Goal: Obtain resource: Download file/media

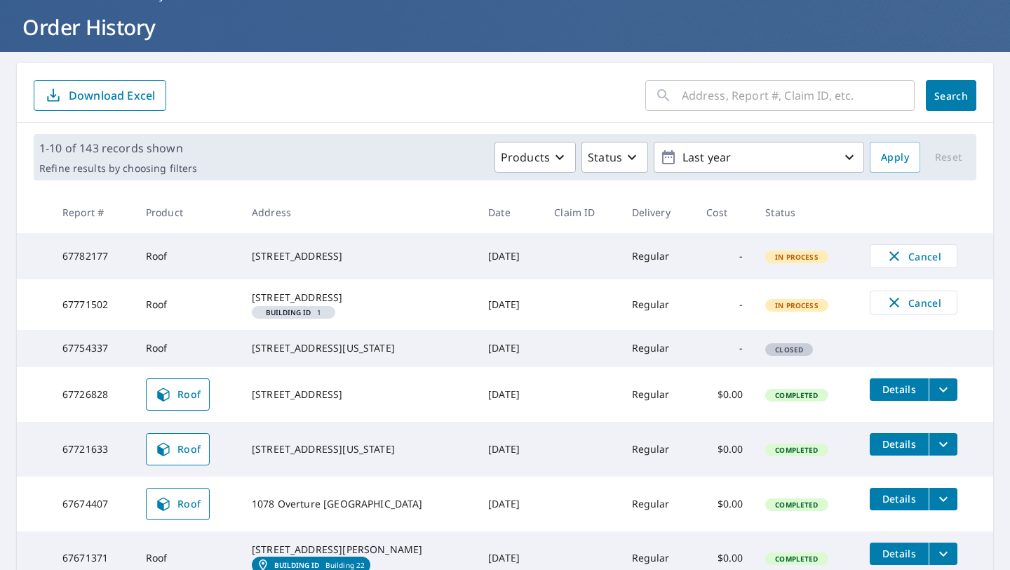
scroll to position [138, 0]
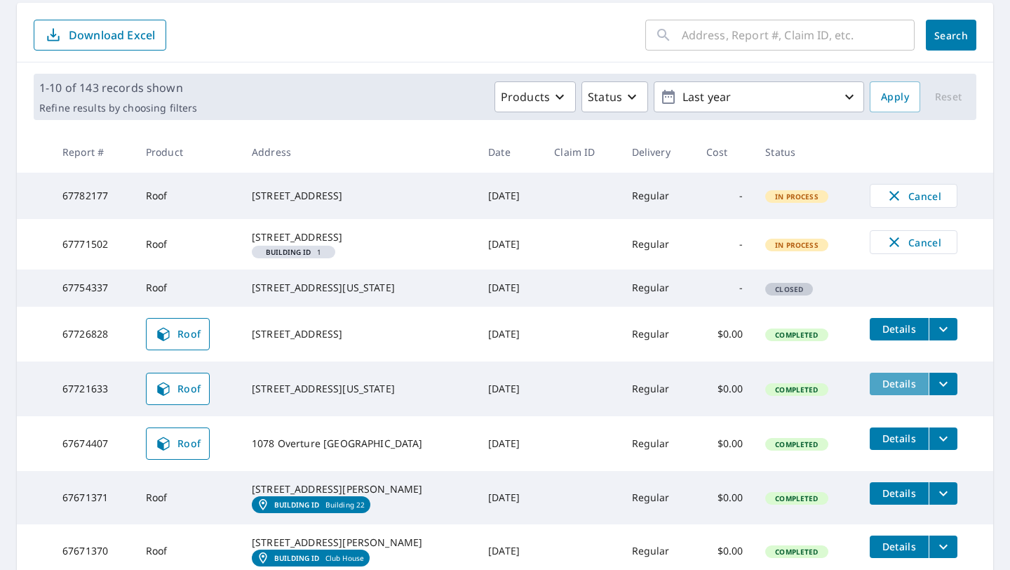
click at [870, 395] on button "Details" at bounding box center [899, 384] width 59 height 22
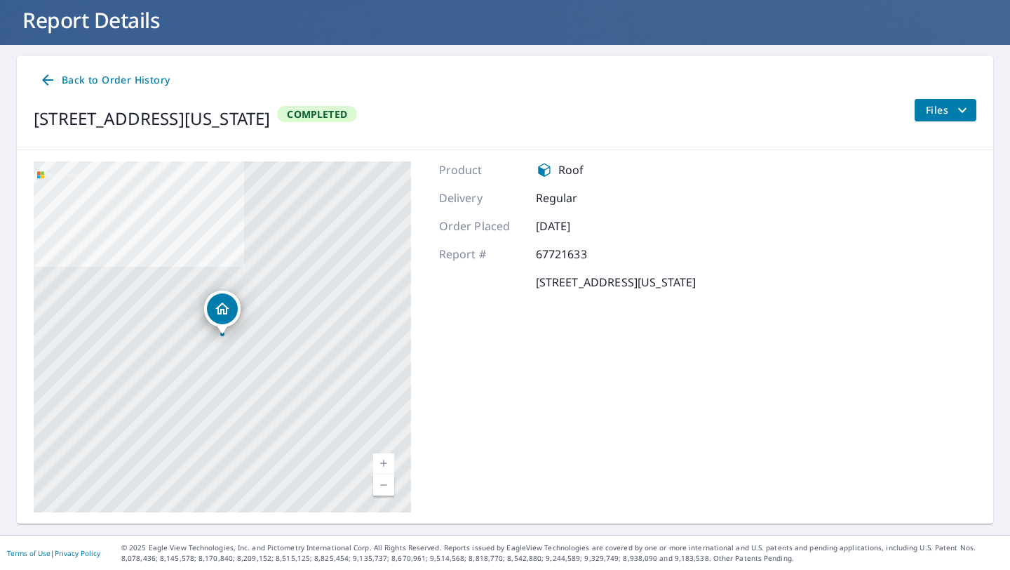
click at [49, 76] on icon at bounding box center [47, 80] width 17 height 17
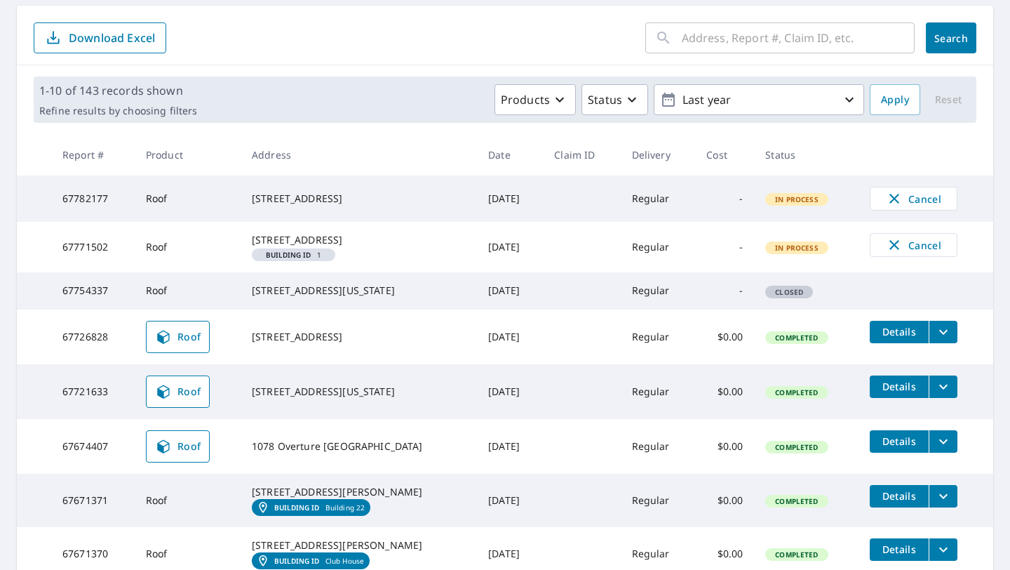
scroll to position [136, 0]
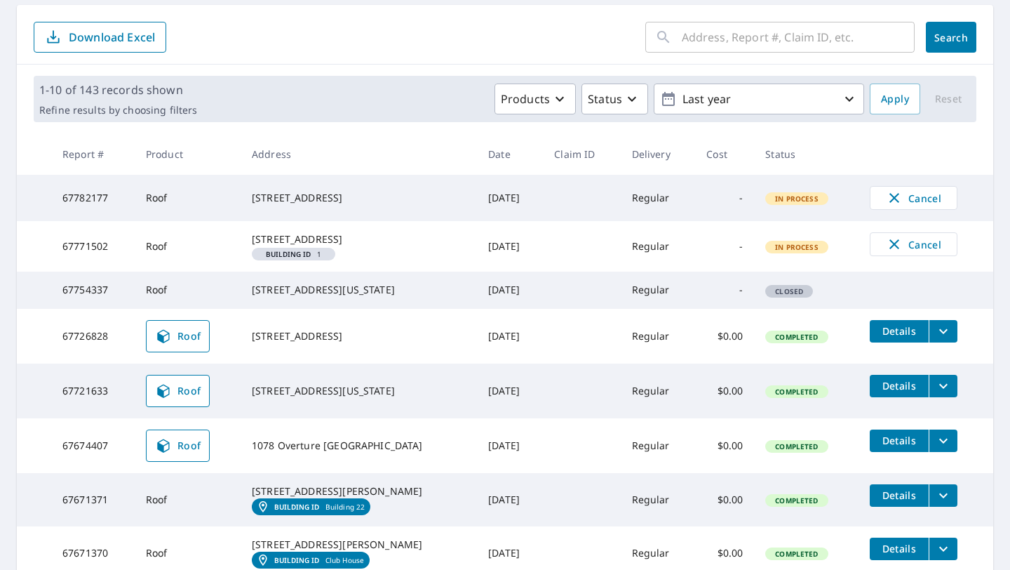
click at [903, 392] on span "Details" at bounding box center [899, 385] width 42 height 13
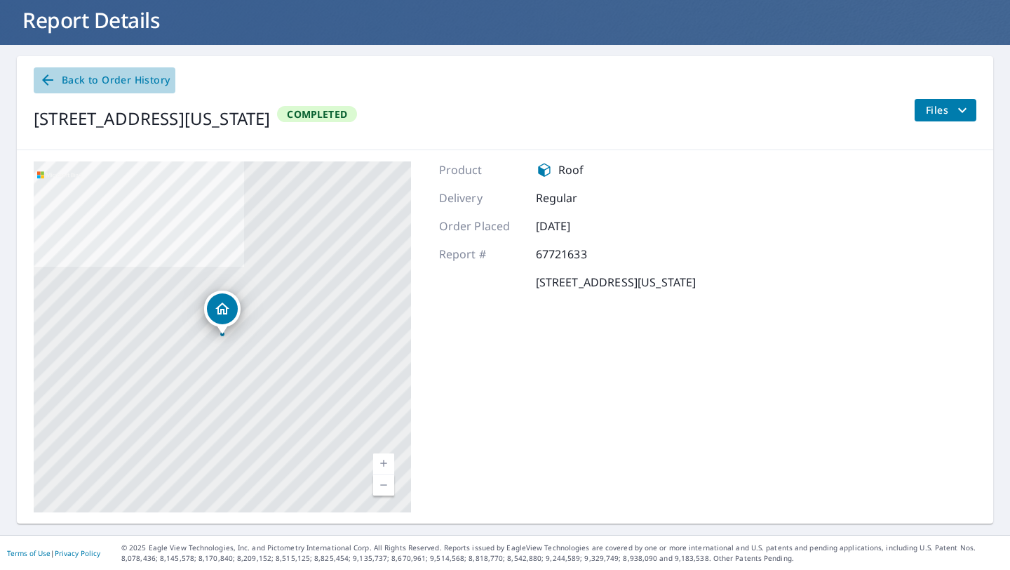
click at [46, 88] on link "Back to Order History" at bounding box center [105, 80] width 142 height 26
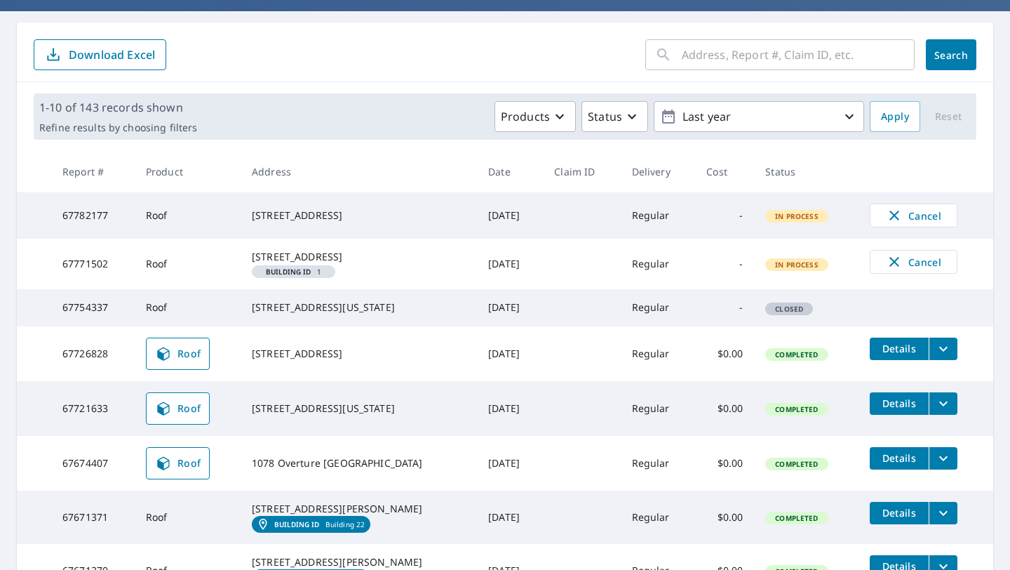
scroll to position [121, 0]
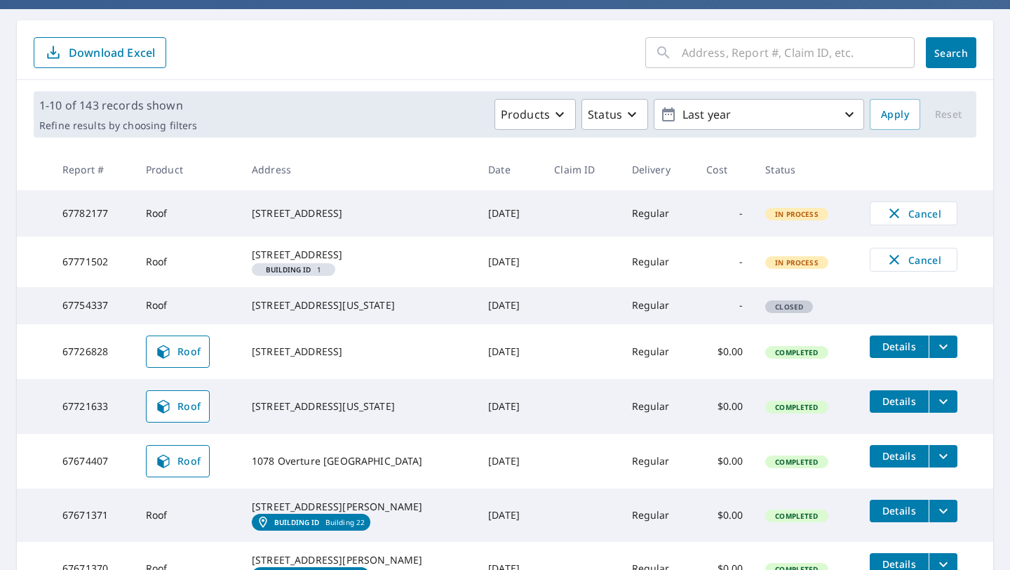
click at [939, 403] on icon "filesDropdownBtn-67721633" at bounding box center [943, 400] width 8 height 5
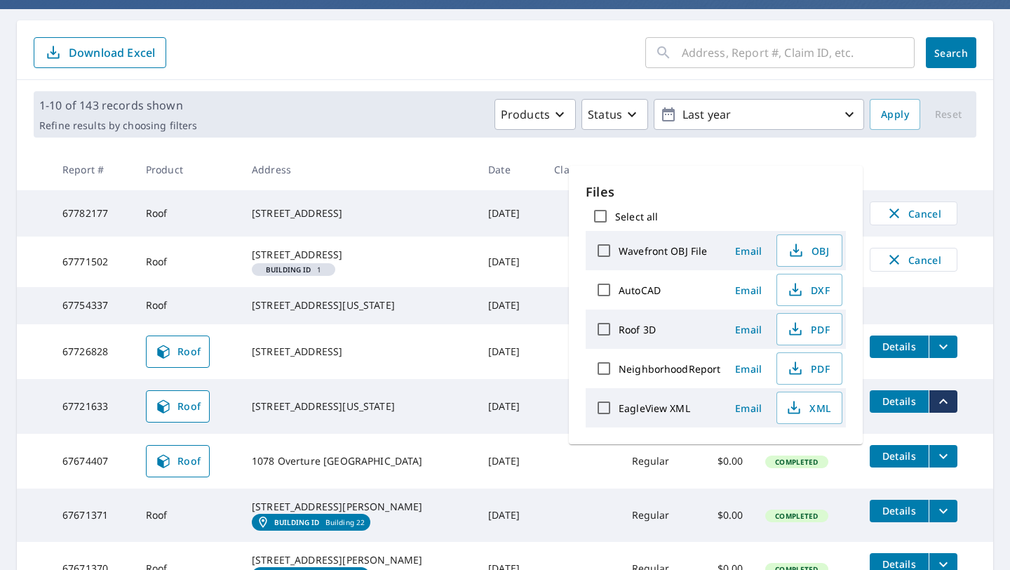
click at [637, 328] on label "Roof 3D" at bounding box center [637, 329] width 37 height 13
click at [619, 328] on input "Roof 3D" at bounding box center [603, 328] width 29 height 29
checkbox input "true"
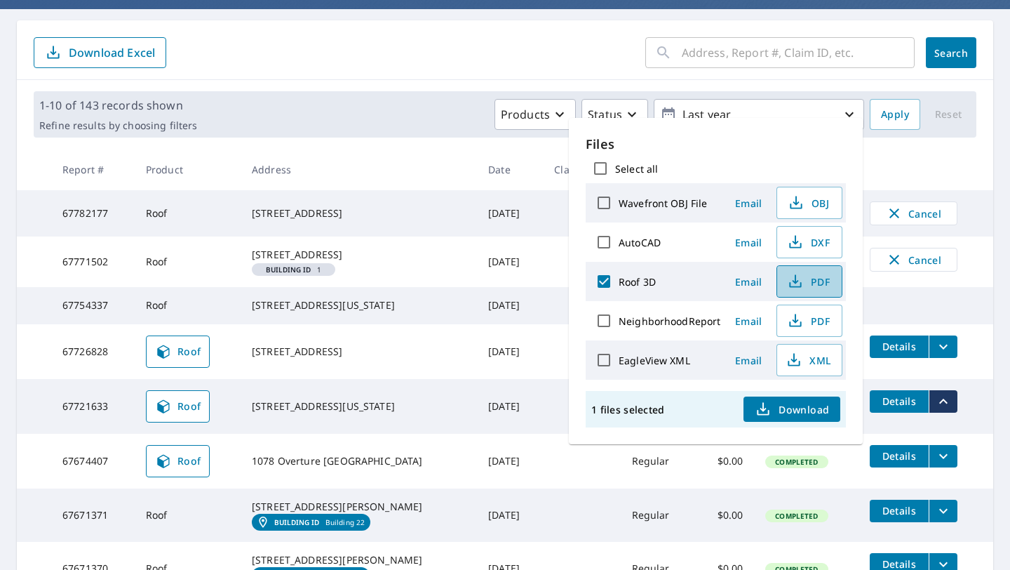
click at [807, 281] on span "PDF" at bounding box center [808, 281] width 45 height 17
click at [906, 165] on th at bounding box center [926, 169] width 135 height 41
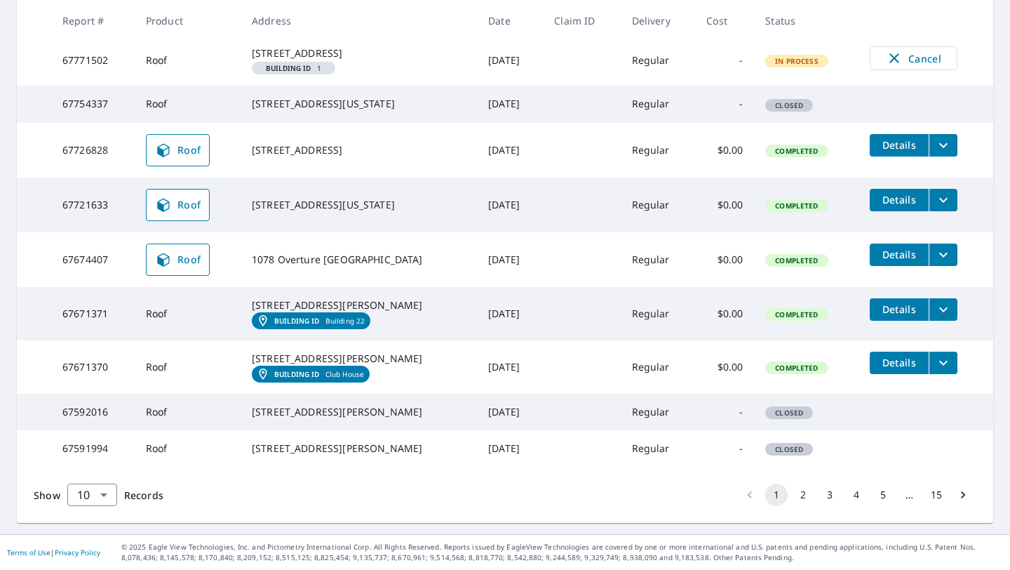
scroll to position [0, 0]
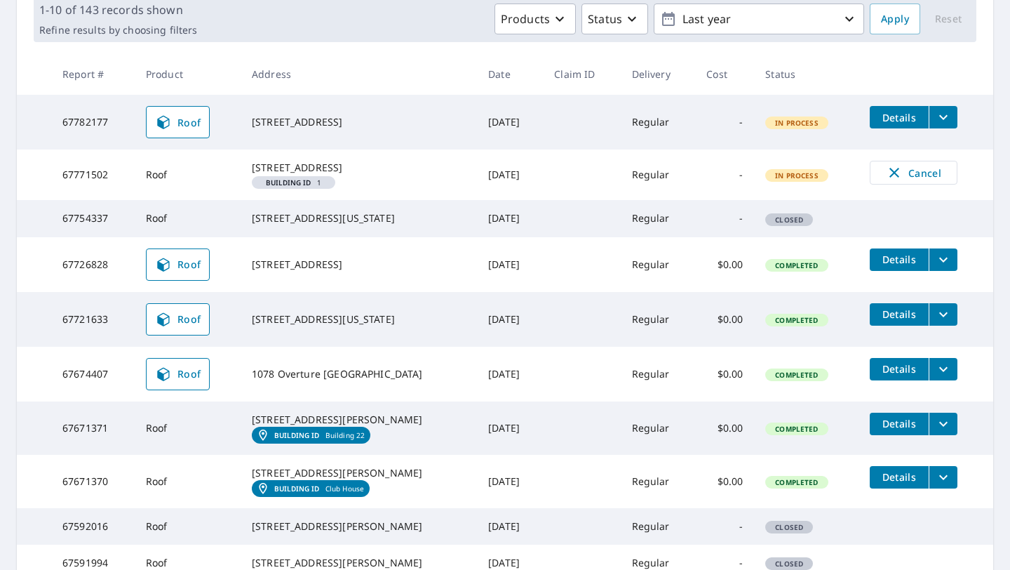
scroll to position [415, 0]
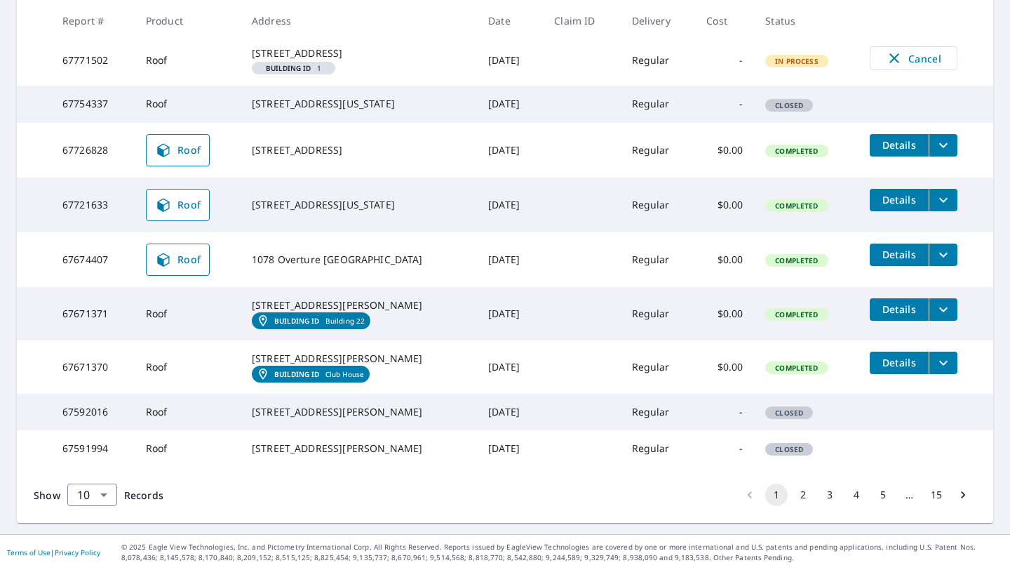
click at [803, 497] on button "2" at bounding box center [803, 494] width 22 height 22
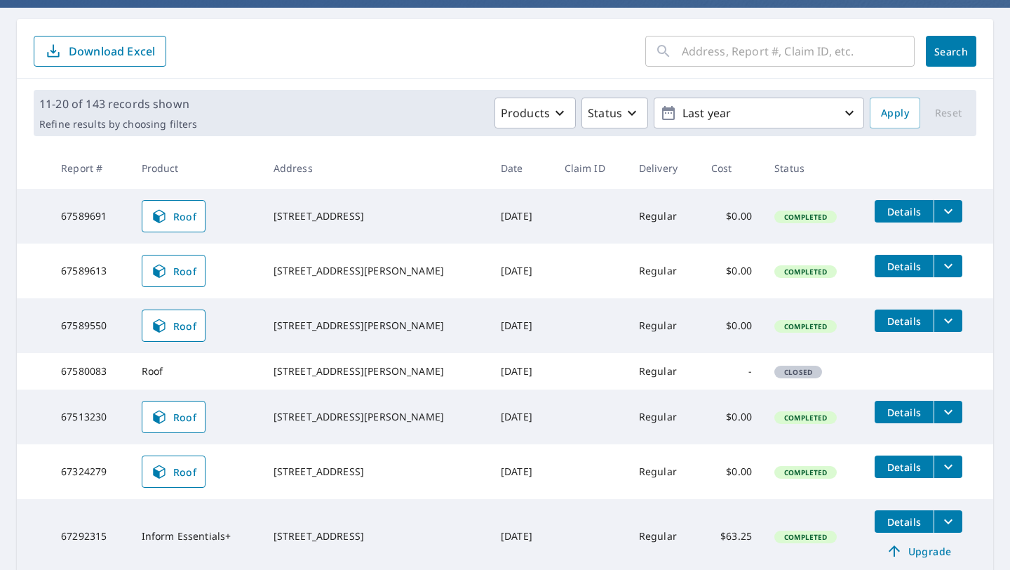
scroll to position [149, 0]
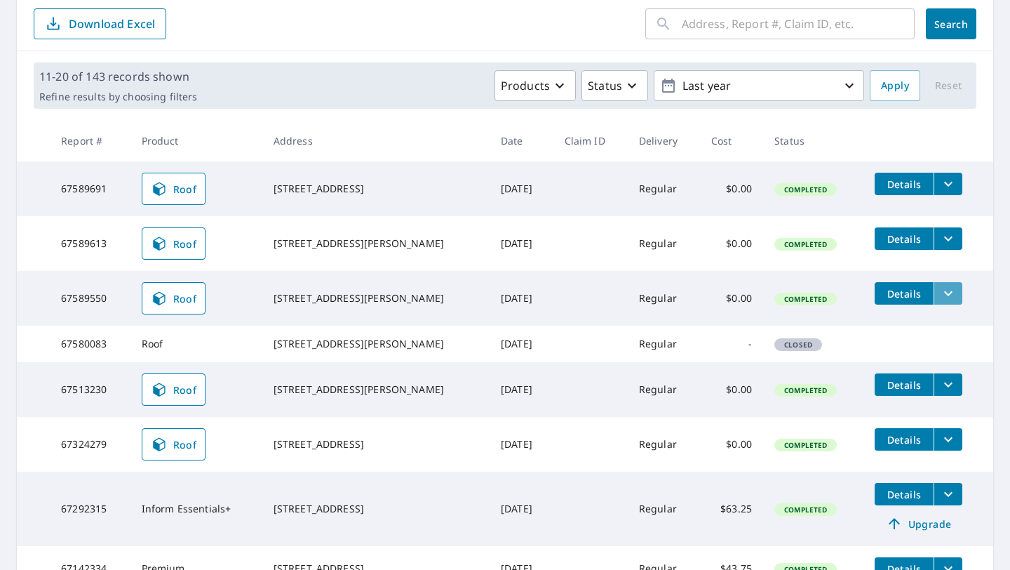
click at [949, 293] on icon "filesDropdownBtn-67589550" at bounding box center [948, 293] width 17 height 17
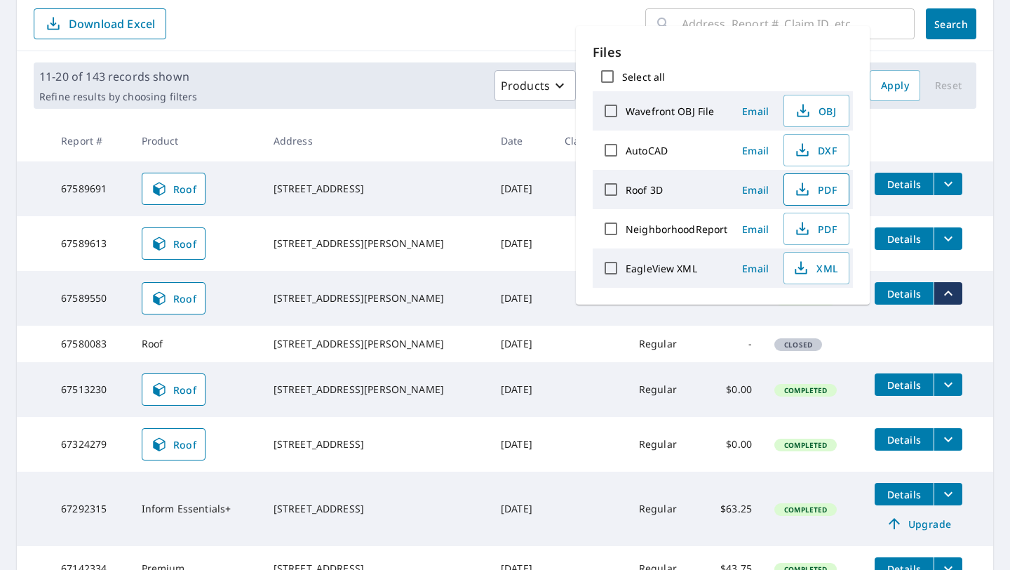
click at [822, 192] on span "PDF" at bounding box center [815, 189] width 45 height 17
